Goal: Task Accomplishment & Management: Use online tool/utility

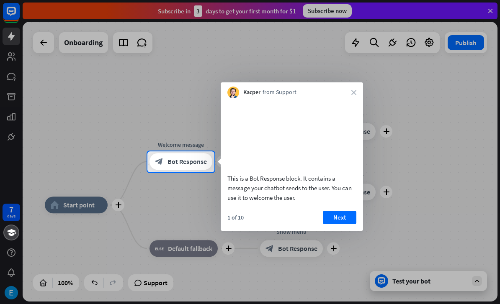
click at [341, 224] on button "Next" at bounding box center [339, 217] width 33 height 13
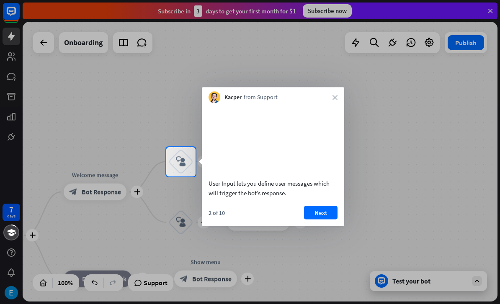
click at [328, 219] on button "Next" at bounding box center [320, 212] width 33 height 13
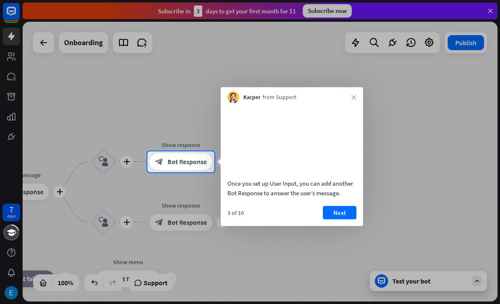
click at [331, 219] on button "Next" at bounding box center [339, 212] width 33 height 13
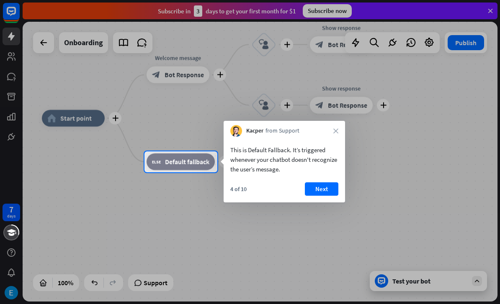
click at [330, 193] on button "Next" at bounding box center [321, 188] width 33 height 13
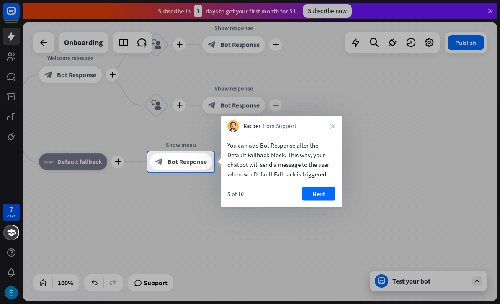
click at [331, 198] on button "Next" at bounding box center [318, 194] width 33 height 13
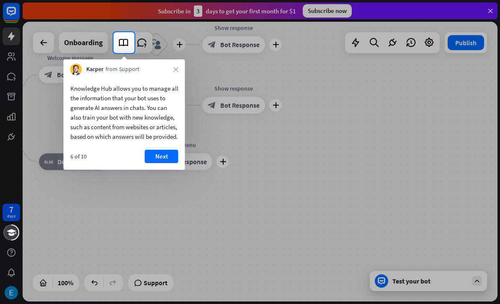
click at [168, 163] on button "Next" at bounding box center [161, 156] width 33 height 13
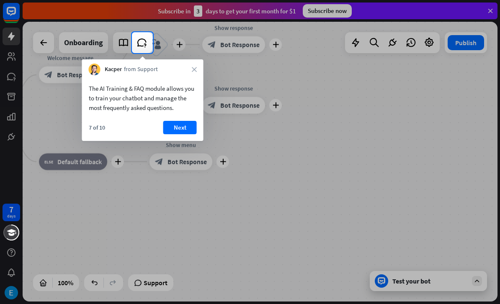
click at [190, 119] on div "The AI Training & FAQ module allows you to train your chatbot and manage the mo…" at bounding box center [142, 108] width 121 height 66
click at [179, 133] on button "Next" at bounding box center [179, 127] width 33 height 13
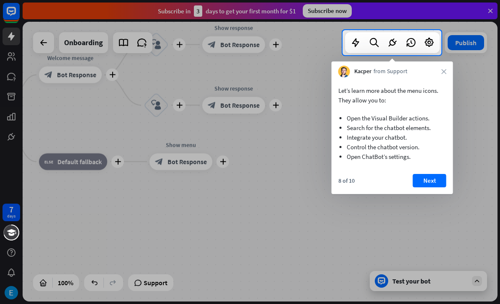
click at [421, 187] on button "Next" at bounding box center [429, 180] width 33 height 13
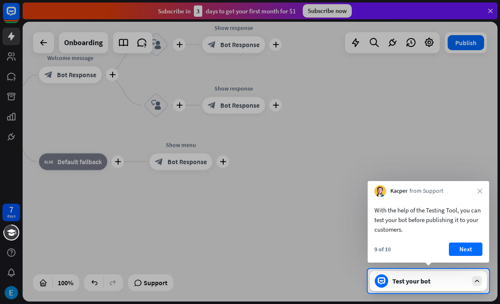
click at [452, 232] on div "With the help of the Testing Tool, you can test your bot before publishing it t…" at bounding box center [428, 220] width 108 height 29
click at [463, 244] on button "Next" at bounding box center [465, 249] width 33 height 13
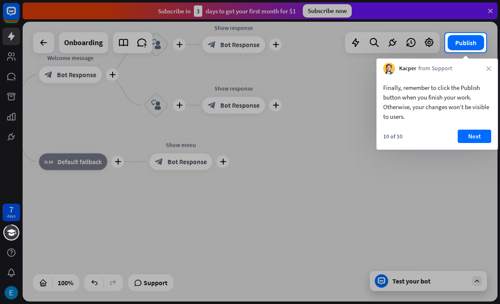
click at [465, 138] on button "Next" at bounding box center [473, 136] width 33 height 13
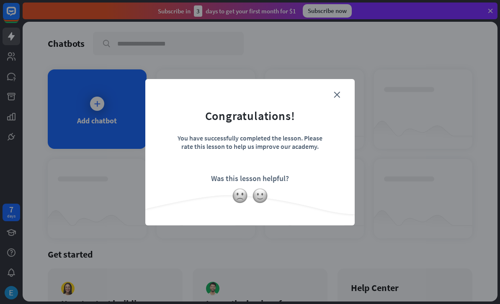
click at [258, 195] on img at bounding box center [260, 196] width 16 height 16
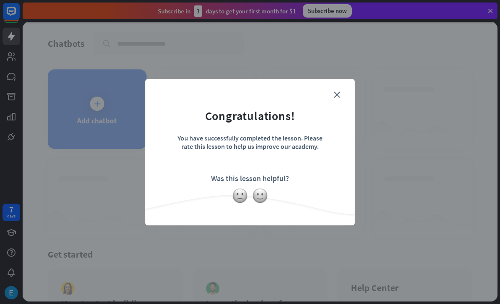
click at [333, 86] on div "close Congratulations! You have successfully completed the lesson. Please rate …" at bounding box center [249, 152] width 209 height 146
click at [344, 85] on div "close Congratulations! You have successfully completed the lesson. Please rate …" at bounding box center [249, 152] width 209 height 146
click at [330, 91] on form "Congratulations! You have successfully completed the lesson. Please rate this l…" at bounding box center [250, 140] width 188 height 100
click at [339, 92] on icon "close" at bounding box center [337, 95] width 6 height 6
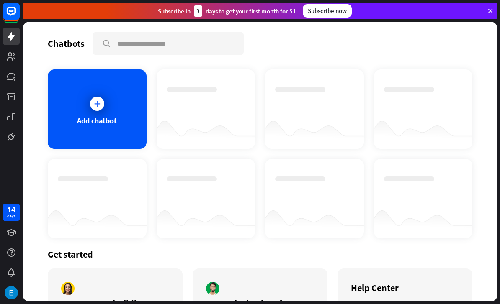
click at [0, 0] on icon at bounding box center [0, 0] width 0 height 0
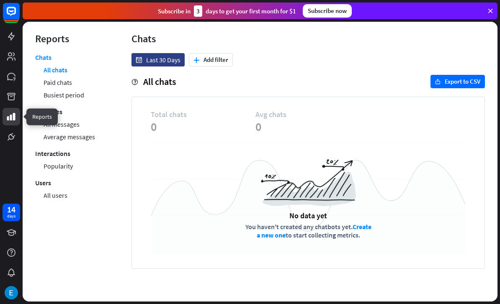
click at [53, 82] on link "Paid chats" at bounding box center [58, 82] width 28 height 13
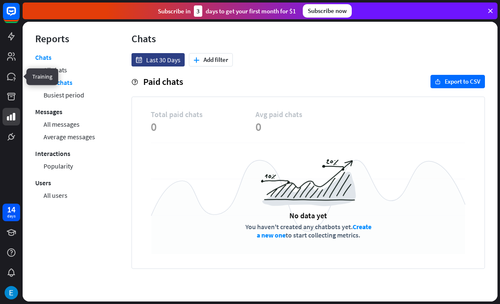
click at [5, 80] on link at bounding box center [12, 77] width 18 height 18
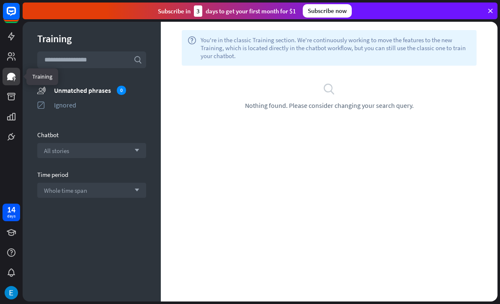
click at [7, 44] on link at bounding box center [12, 37] width 18 height 18
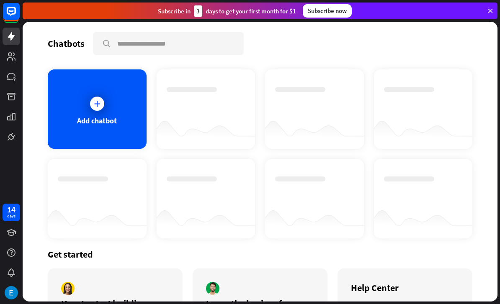
click at [65, 87] on div "Add chatbot" at bounding box center [97, 109] width 99 height 80
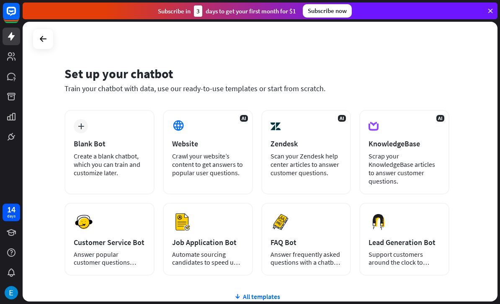
click at [53, 100] on div "Set up your chatbot Train your chatbot with data, use our ready-to-use template…" at bounding box center [260, 162] width 475 height 280
click at [207, 167] on div "Crawl your website’s content to get answers to popular user questions." at bounding box center [208, 164] width 72 height 25
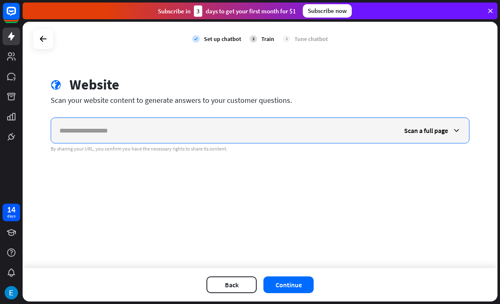
click at [338, 136] on input "text" at bounding box center [223, 130] width 344 height 25
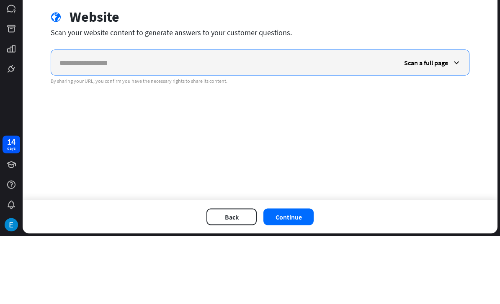
paste input "**********"
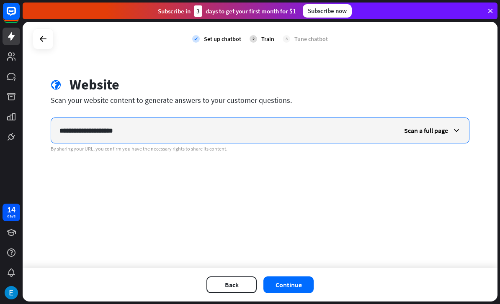
type input "**********"
click at [313, 288] on button "Continue" at bounding box center [288, 285] width 50 height 17
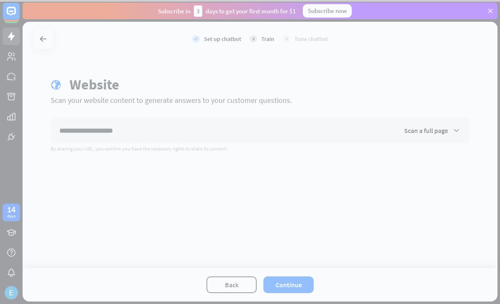
click at [306, 288] on div at bounding box center [250, 152] width 500 height 304
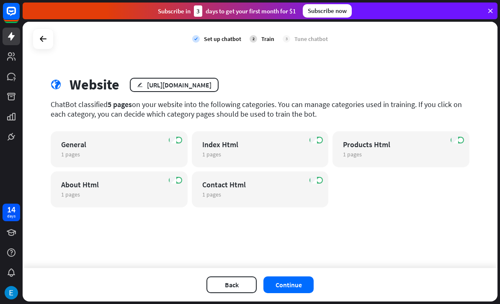
click at [310, 285] on button "Continue" at bounding box center [288, 285] width 50 height 17
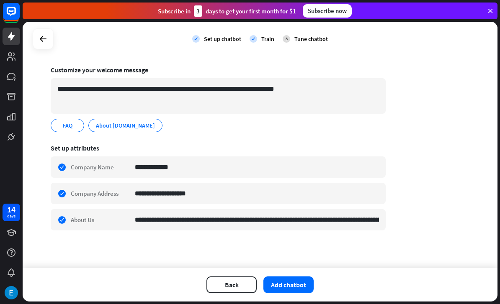
scroll to position [52, 0]
click at [305, 287] on button "Add chatbot" at bounding box center [288, 285] width 50 height 17
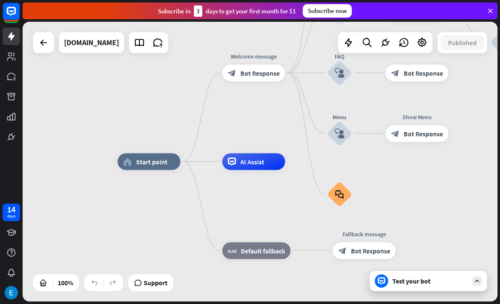
click at [469, 273] on div "Test your bot" at bounding box center [428, 281] width 117 height 20
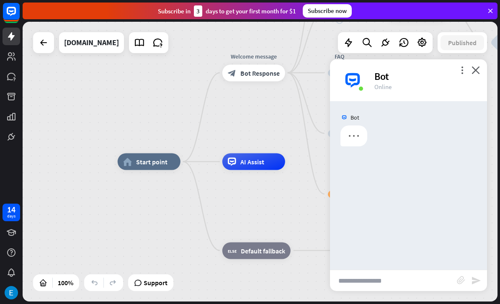
click at [444, 283] on input "text" at bounding box center [393, 280] width 127 height 21
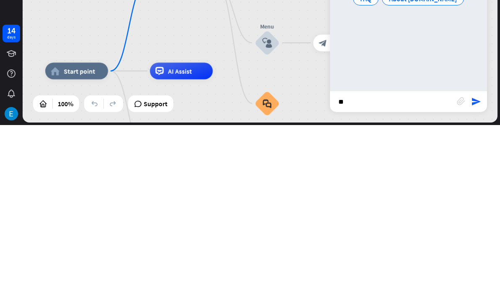
type input "**"
click at [473, 276] on icon "send" at bounding box center [476, 281] width 10 height 10
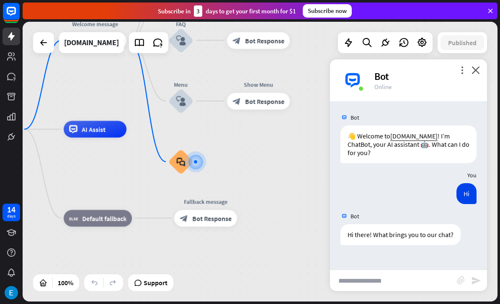
click at [428, 280] on input "text" at bounding box center [393, 280] width 127 height 21
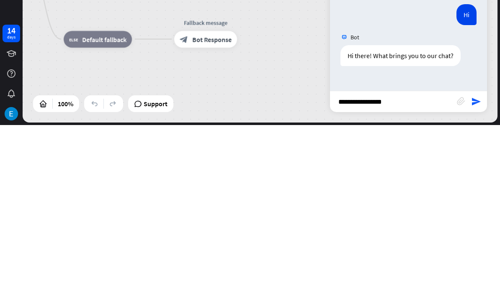
type input "**********"
click at [480, 276] on icon "send" at bounding box center [476, 281] width 10 height 10
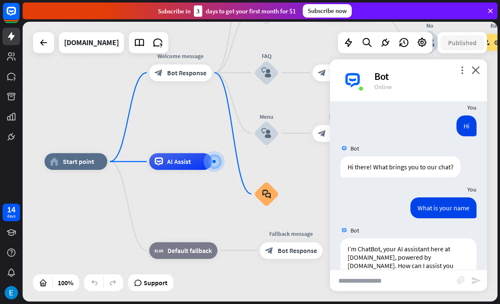
scroll to position [78, 0]
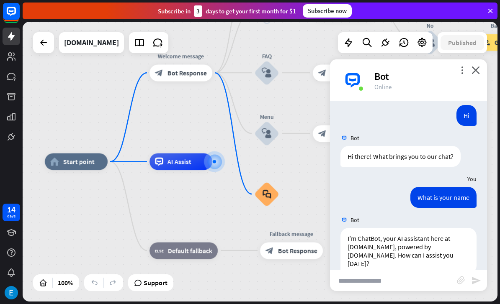
click at [401, 279] on input "text" at bounding box center [393, 280] width 127 height 21
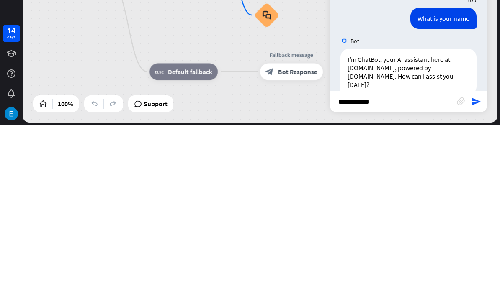
type input "**********"
click at [480, 276] on icon "send" at bounding box center [476, 281] width 10 height 10
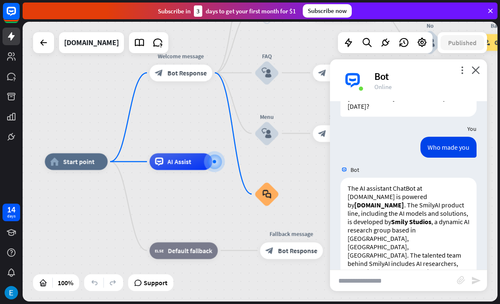
scroll to position [236, 0]
click at [422, 280] on input "text" at bounding box center [393, 280] width 127 height 21
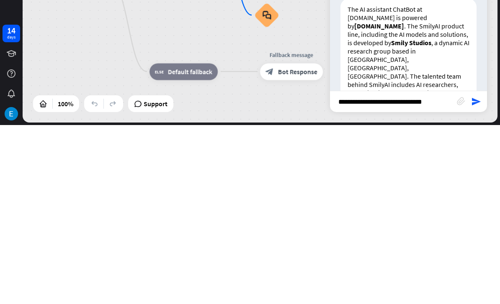
type input "**********"
click at [479, 276] on icon "send" at bounding box center [476, 281] width 10 height 10
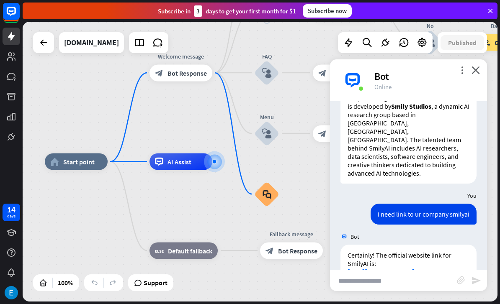
scroll to position [351, 0]
click at [473, 68] on icon "close" at bounding box center [475, 70] width 8 height 8
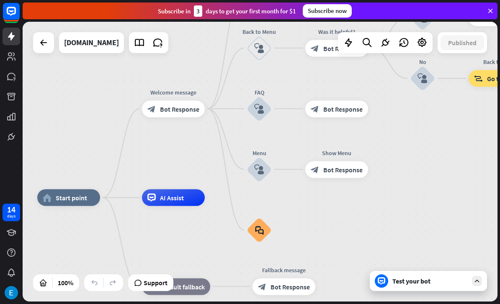
click at [411, 47] on div at bounding box center [403, 42] width 17 height 17
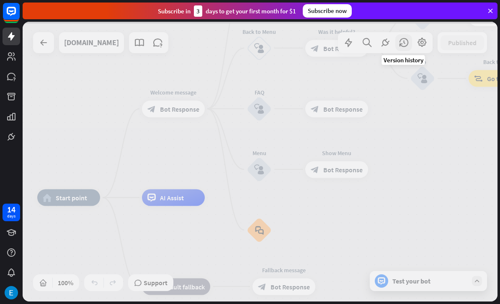
click at [419, 39] on div at bounding box center [260, 162] width 475 height 280
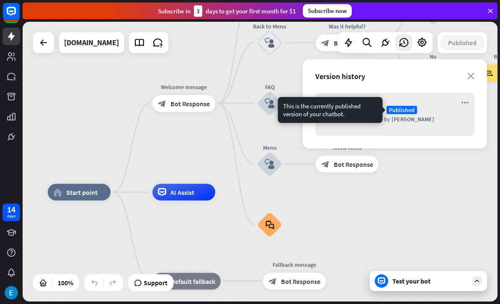
click at [403, 106] on span "Published" at bounding box center [401, 110] width 31 height 8
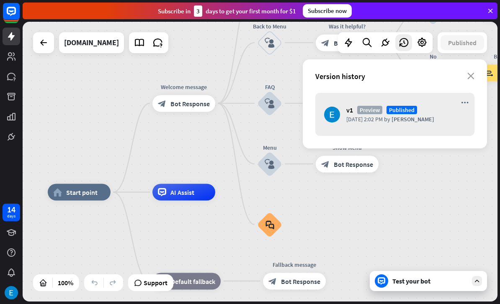
click at [417, 108] on div "v1 [GEOGRAPHIC_DATA] Published" at bounding box center [405, 110] width 119 height 8
click at [432, 111] on div "v1 [GEOGRAPHIC_DATA] Published" at bounding box center [405, 110] width 119 height 8
click at [402, 103] on div "v1 [GEOGRAPHIC_DATA] Published [DATE] 2:02 PM by [PERSON_NAME]" at bounding box center [394, 114] width 159 height 43
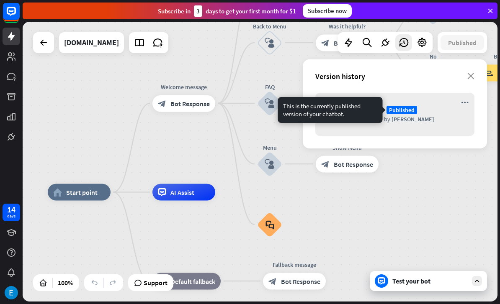
click at [404, 110] on span "Published" at bounding box center [401, 110] width 31 height 8
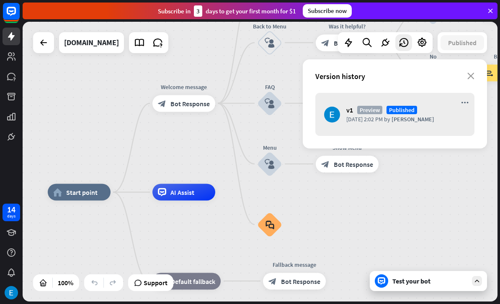
click at [400, 122] on span "[PERSON_NAME]" at bounding box center [412, 120] width 43 height 8
click at [367, 111] on span "Preview" at bounding box center [369, 110] width 25 height 8
click at [357, 132] on div "v1 [GEOGRAPHIC_DATA] Published [DATE] 2:02 PM by [PERSON_NAME]" at bounding box center [394, 114] width 159 height 43
click at [394, 131] on div "v1 [GEOGRAPHIC_DATA] Published [DATE] 2:02 PM by [PERSON_NAME]" at bounding box center [394, 114] width 159 height 43
click at [468, 108] on div "v1 [GEOGRAPHIC_DATA] Published [DATE] 2:02 PM by [PERSON_NAME]" at bounding box center [394, 114] width 159 height 43
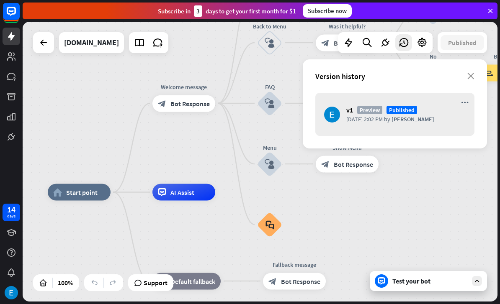
click at [465, 102] on icon "more_horiz" at bounding box center [465, 102] width 8 height 7
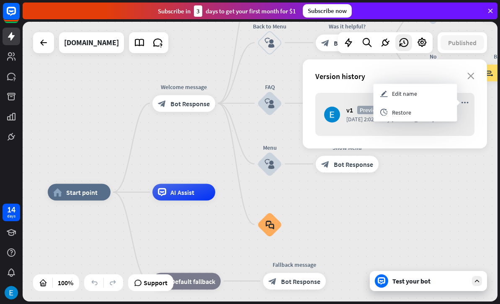
click at [432, 115] on div "archives Restore" at bounding box center [415, 112] width 84 height 19
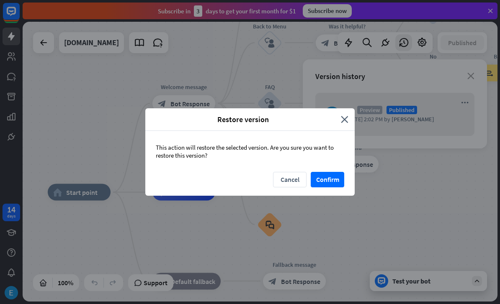
click at [346, 118] on icon "close" at bounding box center [345, 120] width 8 height 10
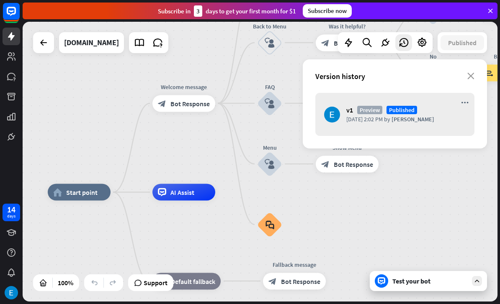
click at [403, 113] on span "Published" at bounding box center [401, 110] width 31 height 8
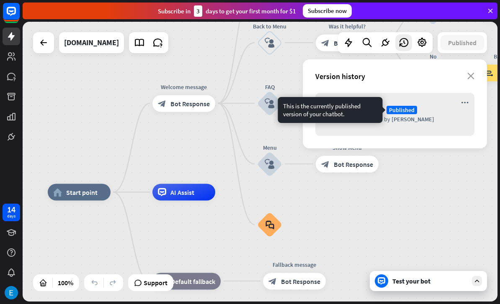
click at [442, 112] on div "v1 [GEOGRAPHIC_DATA] Published" at bounding box center [405, 110] width 119 height 8
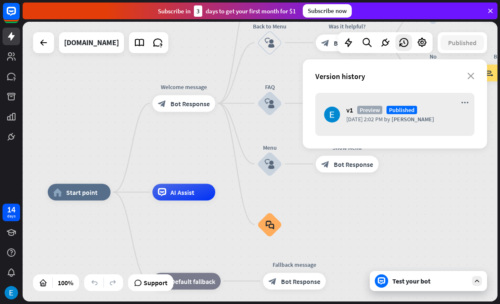
click at [472, 93] on div "v1 [GEOGRAPHIC_DATA] Published [DATE] 2:02 PM by [PERSON_NAME]" at bounding box center [394, 114] width 159 height 43
click at [473, 95] on div "v1 [GEOGRAPHIC_DATA] Published [DATE] 2:02 PM by [PERSON_NAME]" at bounding box center [394, 114] width 159 height 43
click at [471, 101] on div "v1 [GEOGRAPHIC_DATA] Published [DATE] 2:02 PM by [PERSON_NAME]" at bounding box center [394, 114] width 159 height 43
click at [464, 100] on icon "more_horiz" at bounding box center [465, 102] width 8 height 7
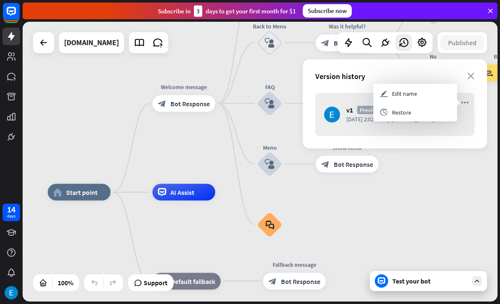
click at [467, 103] on icon "more_horiz" at bounding box center [465, 102] width 8 height 7
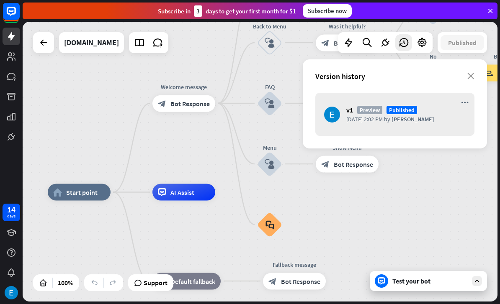
click at [467, 103] on icon "more_horiz" at bounding box center [465, 102] width 8 height 7
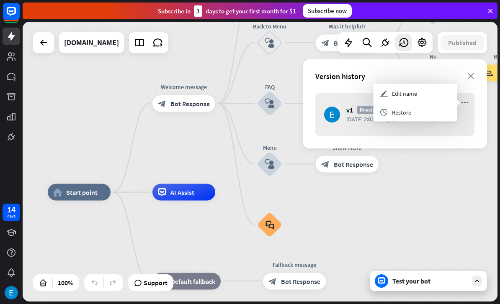
click at [417, 117] on div "archives Restore" at bounding box center [415, 112] width 84 height 19
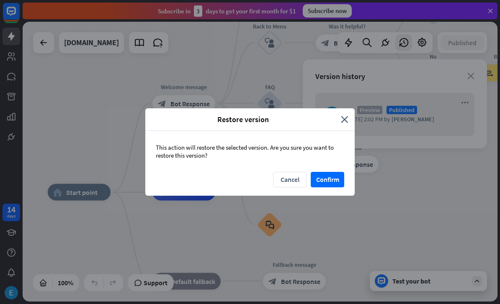
click at [335, 183] on button "Confirm" at bounding box center [327, 179] width 33 height 15
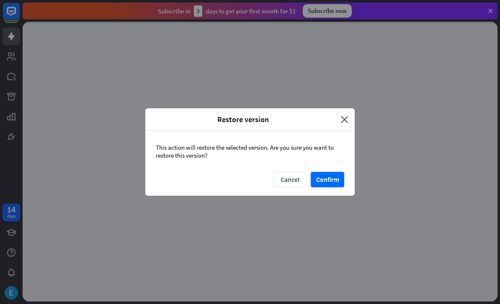
click at [347, 116] on icon "close" at bounding box center [345, 120] width 8 height 10
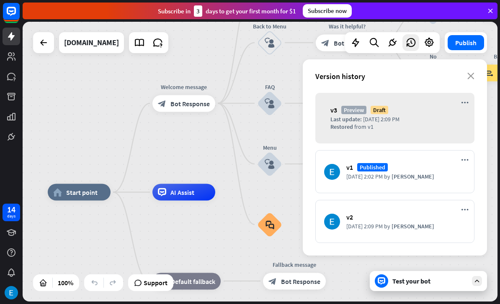
click at [475, 43] on button "Publish" at bounding box center [465, 42] width 36 height 15
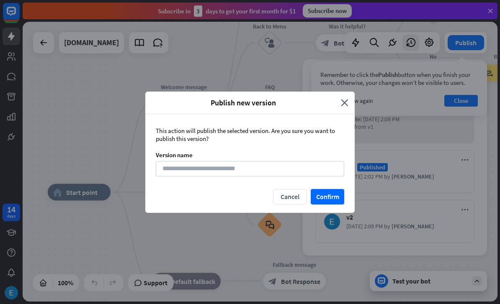
click at [329, 205] on button "Confirm" at bounding box center [327, 196] width 33 height 15
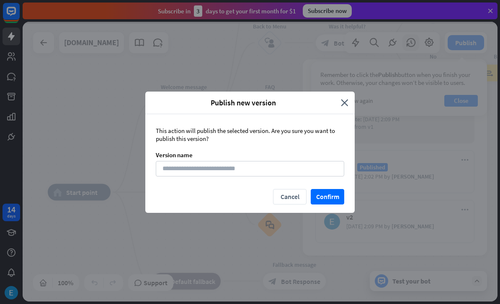
click at [340, 203] on button "Confirm" at bounding box center [327, 196] width 33 height 15
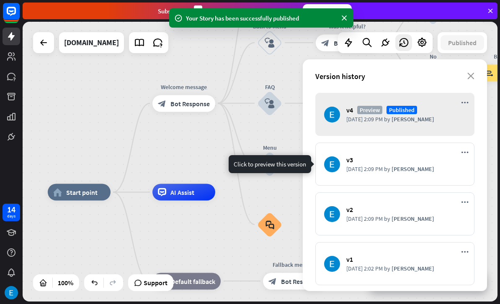
click at [450, 159] on div "v3" at bounding box center [405, 160] width 119 height 8
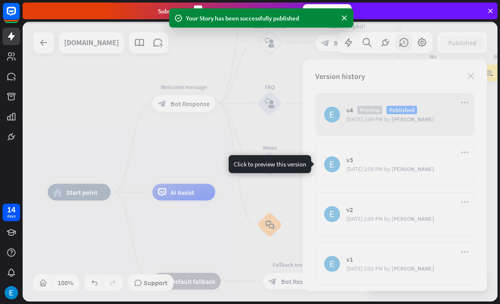
click at [449, 162] on div at bounding box center [260, 162] width 475 height 280
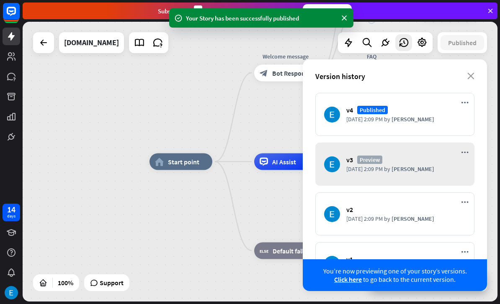
click at [468, 75] on icon "close" at bounding box center [470, 76] width 7 height 7
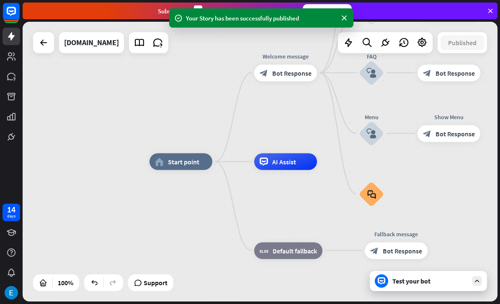
click at [449, 275] on div "Test your bot" at bounding box center [428, 281] width 117 height 20
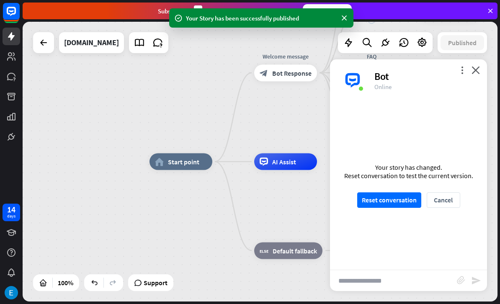
click at [409, 282] on input "text" at bounding box center [393, 280] width 127 height 21
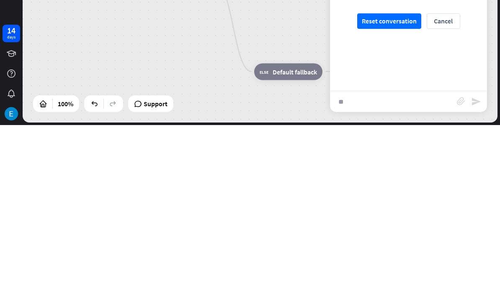
type input "**"
click at [484, 270] on div "** block_attachment send" at bounding box center [408, 280] width 157 height 21
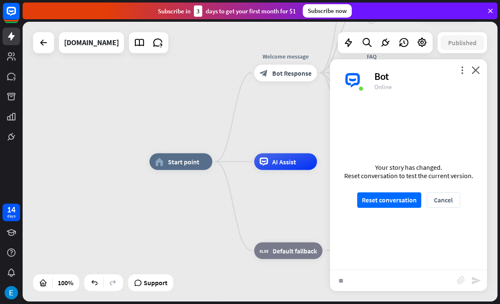
click at [478, 276] on icon "send" at bounding box center [476, 281] width 10 height 10
click at [426, 47] on icon at bounding box center [421, 42] width 11 height 11
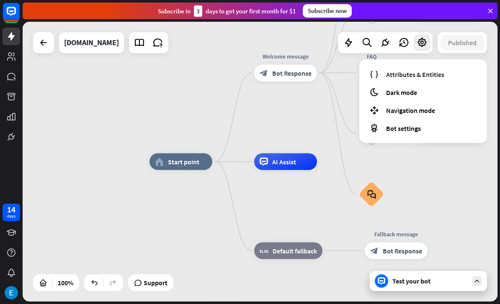
click at [442, 170] on div "home_2 Start point Welcome message block_bot_response Bot Response About us blo…" at bounding box center [386, 302] width 475 height 280
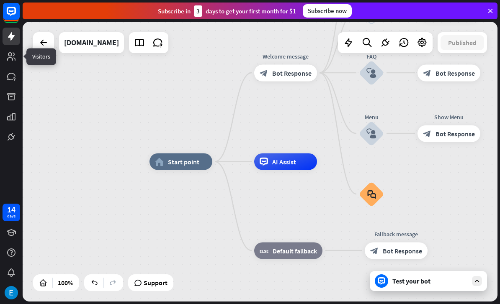
click at [7, 64] on link at bounding box center [12, 57] width 18 height 18
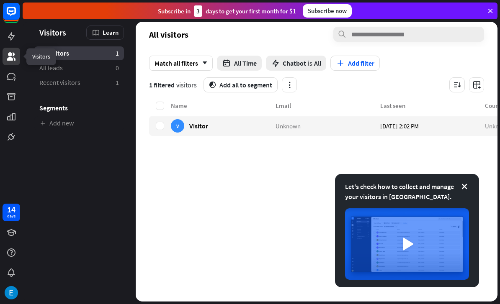
click at [473, 193] on div "Let's check how to collect and manage your visitors in [GEOGRAPHIC_DATA]." at bounding box center [407, 230] width 144 height 113
click at [465, 189] on icon at bounding box center [464, 186] width 8 height 8
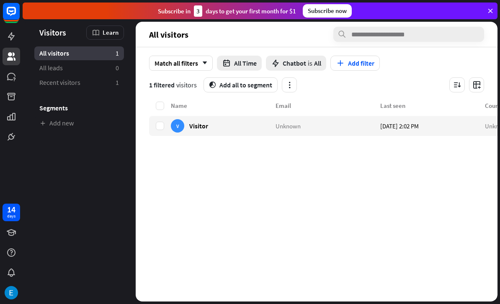
click at [407, 133] on div "[DATE] 2:02 PM" at bounding box center [432, 126] width 105 height 20
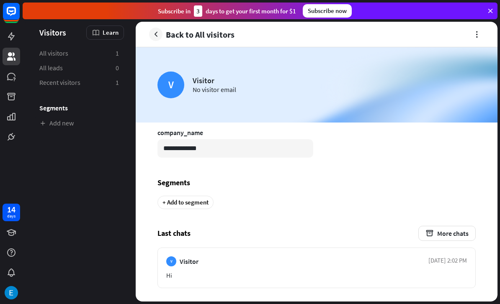
scroll to position [374, 0]
click at [465, 260] on aside "[DATE] 2:02 PM" at bounding box center [447, 262] width 39 height 10
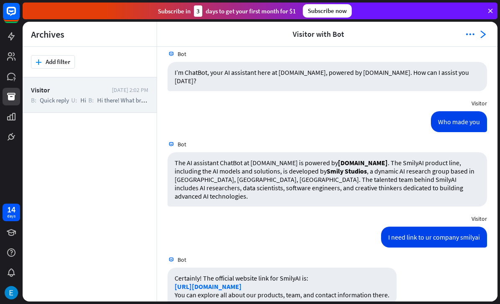
scroll to position [173, 0]
click at [32, 100] on span "B:" at bounding box center [33, 100] width 5 height 8
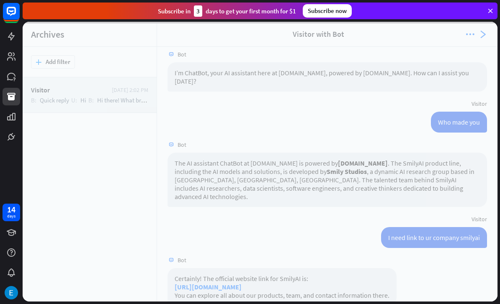
click at [36, 62] on div at bounding box center [260, 162] width 475 height 280
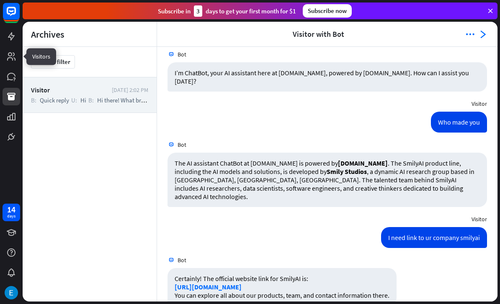
click at [10, 48] on link at bounding box center [12, 57] width 18 height 18
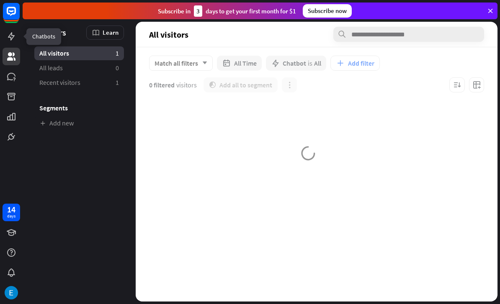
click at [0, 0] on icon at bounding box center [0, 0] width 0 height 0
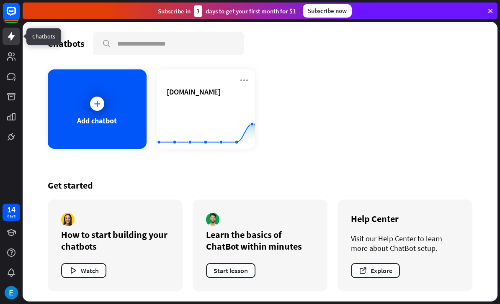
click at [175, 127] on rect at bounding box center [206, 128] width 98 height 52
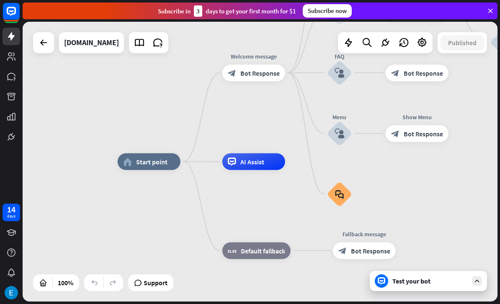
click at [451, 50] on div "Published" at bounding box center [461, 42] width 49 height 21
click at [427, 42] on icon at bounding box center [421, 42] width 11 height 11
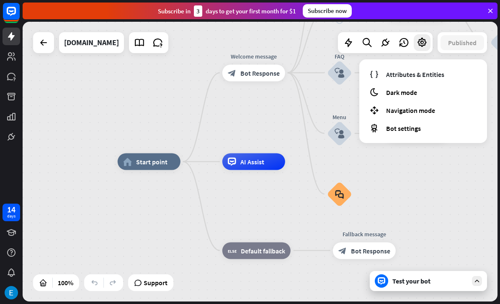
click at [445, 281] on div "Test your bot" at bounding box center [429, 281] width 75 height 8
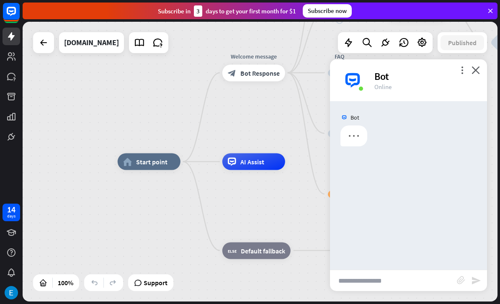
click at [442, 278] on input "text" at bounding box center [393, 280] width 127 height 21
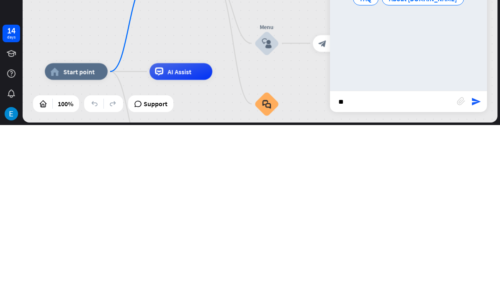
type input "**"
click at [476, 276] on icon "send" at bounding box center [476, 281] width 10 height 10
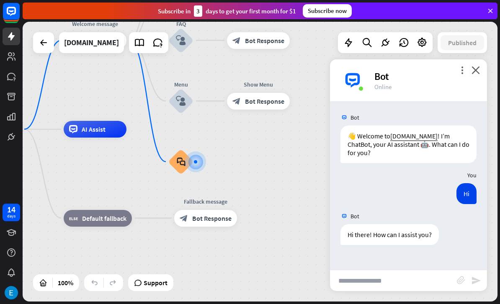
click at [39, 47] on icon at bounding box center [44, 43] width 10 height 10
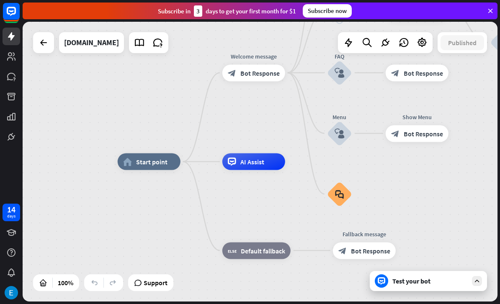
click at [77, 48] on div "[DOMAIN_NAME]" at bounding box center [91, 42] width 55 height 21
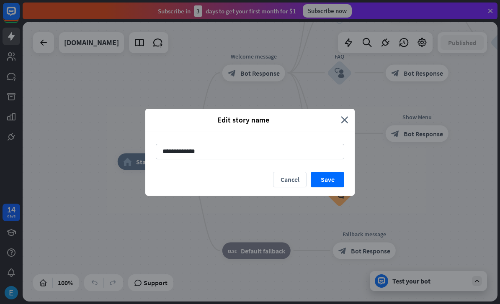
click at [74, 48] on div "**********" at bounding box center [250, 152] width 500 height 304
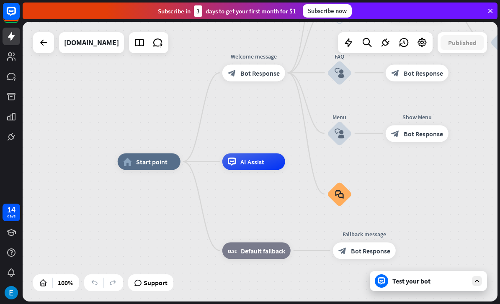
click at [80, 49] on div "[DOMAIN_NAME]" at bounding box center [91, 42] width 55 height 21
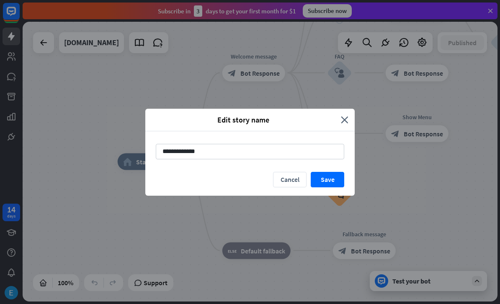
click at [43, 43] on div "**********" at bounding box center [250, 152] width 500 height 304
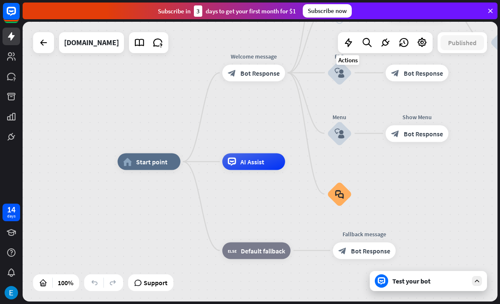
click at [344, 36] on div at bounding box center [348, 42] width 17 height 17
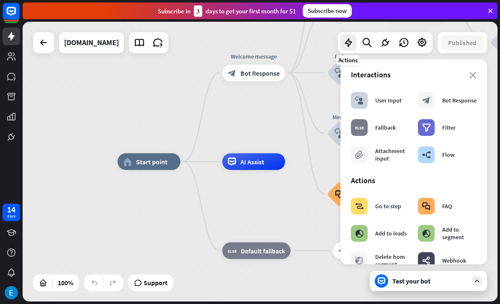
click at [377, 46] on div at bounding box center [385, 42] width 17 height 17
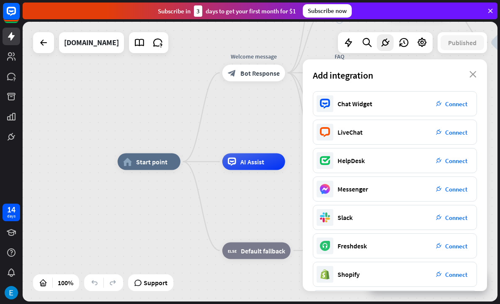
click at [458, 278] on span "Connect" at bounding box center [456, 275] width 22 height 8
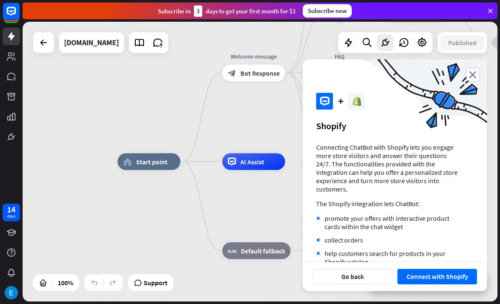
scroll to position [6, 0]
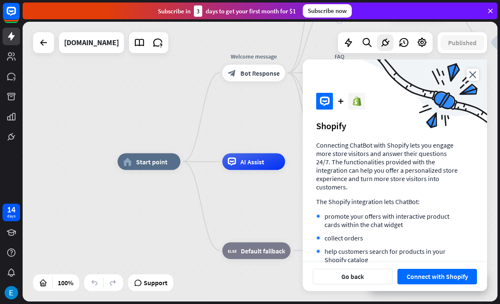
click at [36, 44] on div at bounding box center [43, 42] width 17 height 17
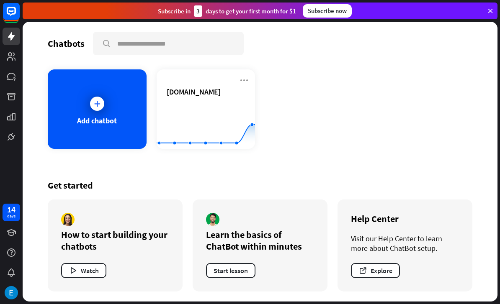
click at [90, 91] on div "Add chatbot" at bounding box center [97, 109] width 99 height 80
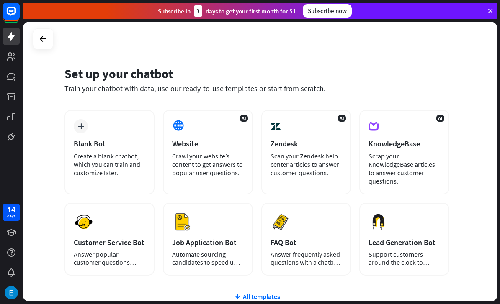
click at [180, 161] on div "Crawl your website’s content to get answers to popular user questions." at bounding box center [208, 164] width 72 height 25
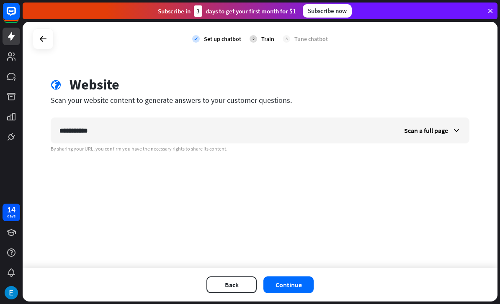
click at [306, 281] on button "Continue" at bounding box center [288, 285] width 50 height 17
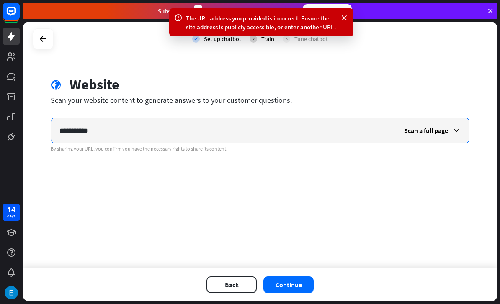
click at [54, 123] on input "**********" at bounding box center [223, 130] width 344 height 25
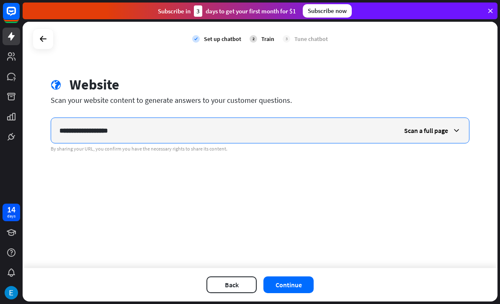
type input "**********"
click at [306, 286] on button "Continue" at bounding box center [288, 285] width 50 height 17
